Goal: Task Accomplishment & Management: Manage account settings

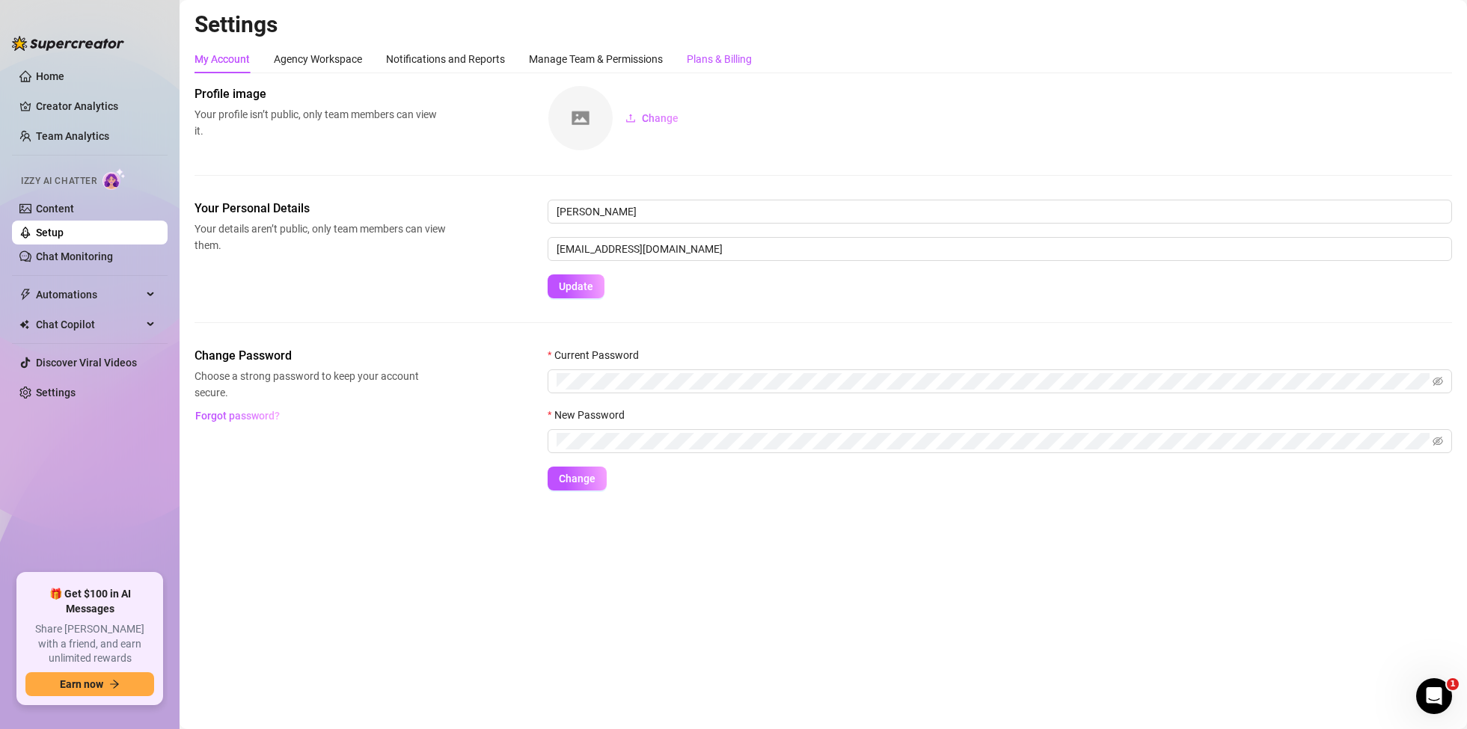
click at [747, 66] on div "Plans & Billing" at bounding box center [719, 59] width 65 height 16
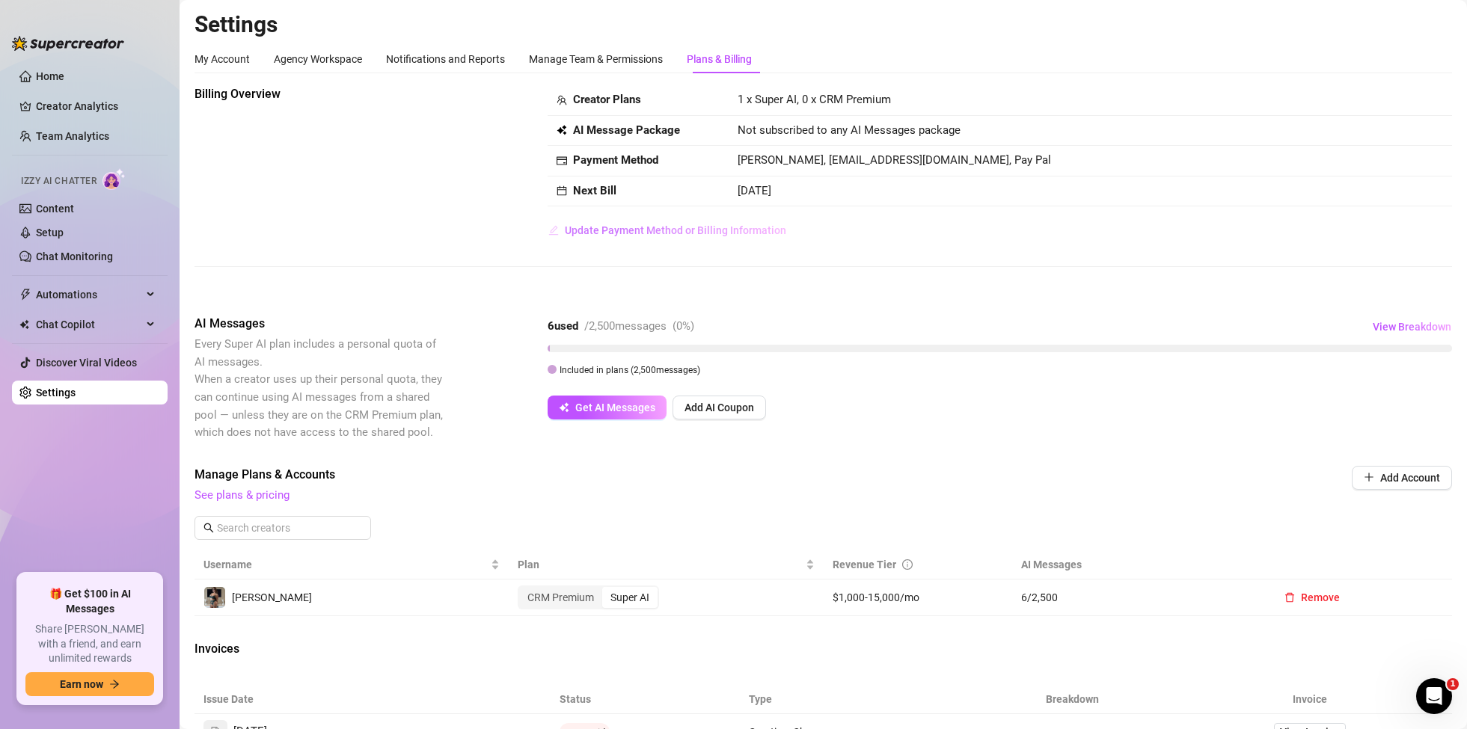
click at [713, 224] on span "Update Payment Method or Billing Information" at bounding box center [675, 230] width 221 height 12
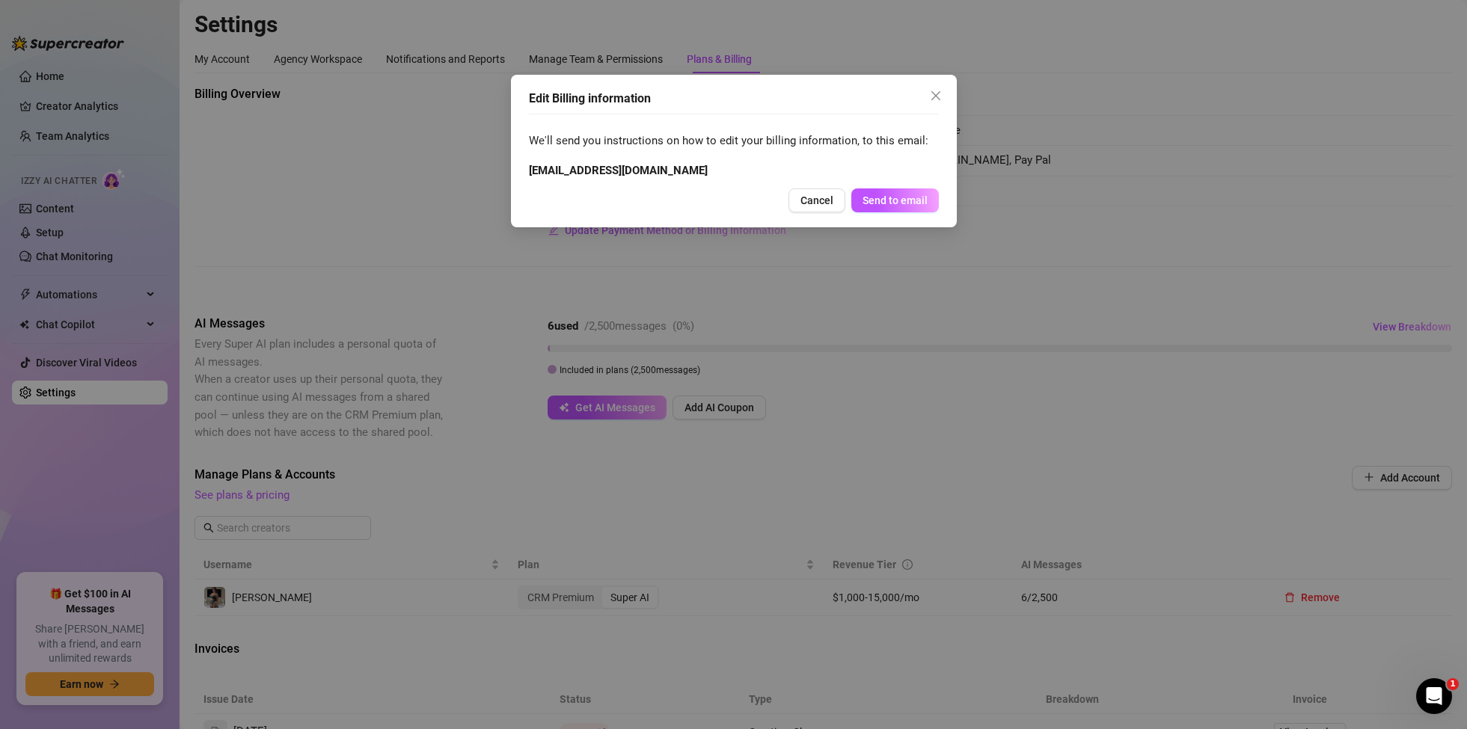
drag, startPoint x: 859, startPoint y: 265, endPoint x: 667, endPoint y: 405, distance: 238.2
click at [856, 279] on div "Edit Billing information We'll send you instructions on how to edit your billin…" at bounding box center [733, 364] width 1467 height 729
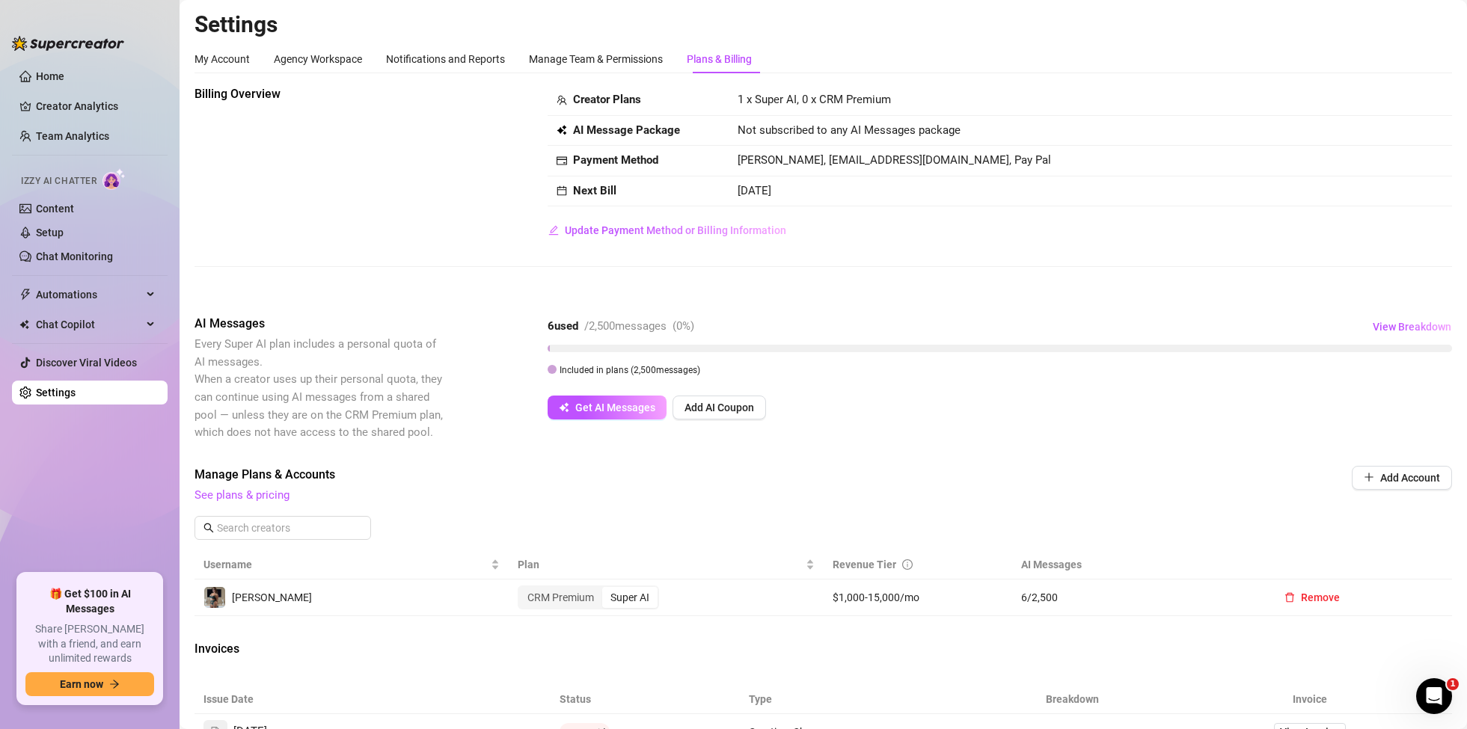
click at [839, 153] on td "[PERSON_NAME], [EMAIL_ADDRESS][DOMAIN_NAME], Pay Pal" at bounding box center [1090, 161] width 723 height 31
click at [975, 171] on td "[PERSON_NAME], [EMAIL_ADDRESS][DOMAIN_NAME], Pay Pal" at bounding box center [1090, 161] width 723 height 31
click at [978, 163] on span "[PERSON_NAME], [EMAIL_ADDRESS][DOMAIN_NAME], Pay Pal" at bounding box center [894, 159] width 313 height 13
drag, startPoint x: 845, startPoint y: 152, endPoint x: 836, endPoint y: 150, distance: 10.0
click at [845, 152] on td "[PERSON_NAME], [EMAIL_ADDRESS][DOMAIN_NAME], Pay Pal" at bounding box center [1090, 161] width 723 height 31
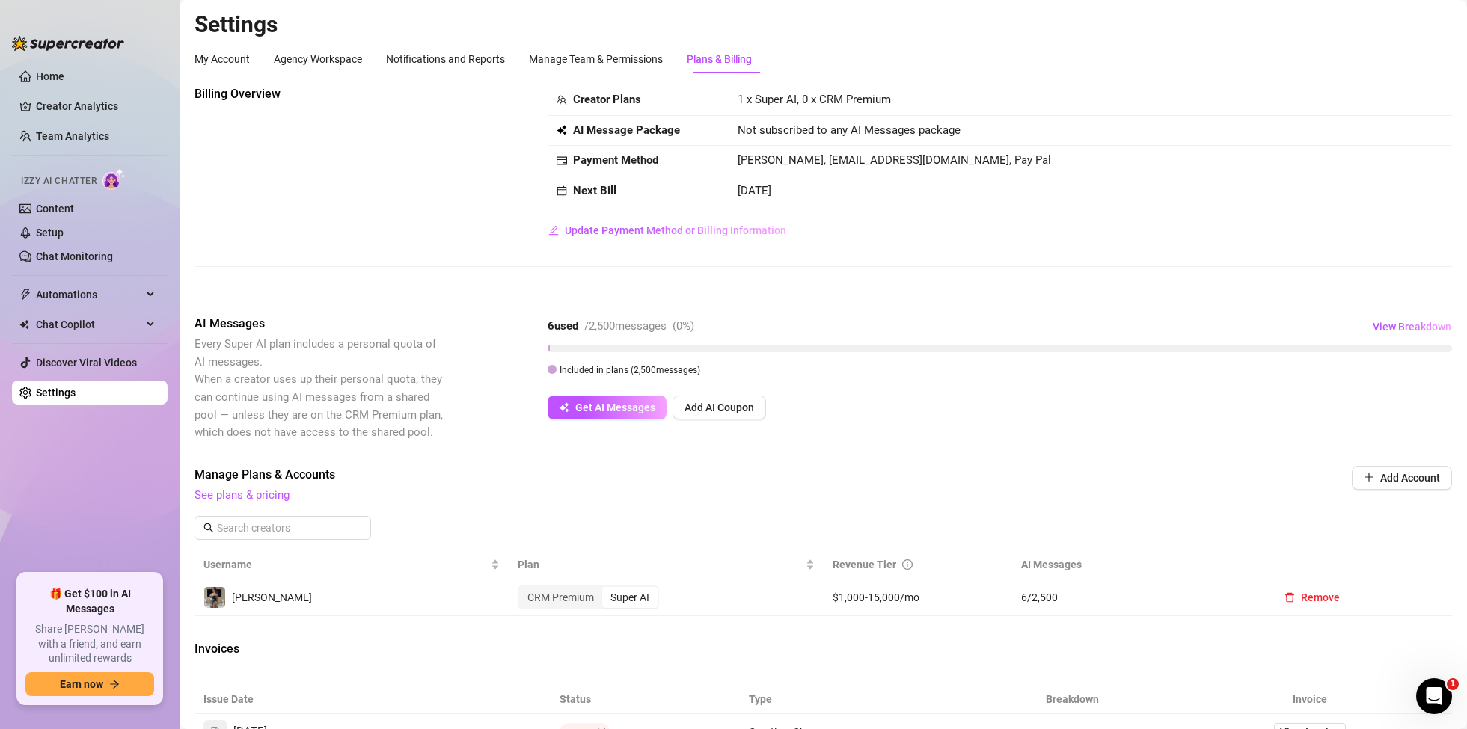
drag, startPoint x: 782, startPoint y: 139, endPoint x: 571, endPoint y: 135, distance: 211.7
click at [782, 139] on td "Not subscribed to any AI Messages package" at bounding box center [1090, 131] width 723 height 31
